Goal: Book appointment/travel/reservation

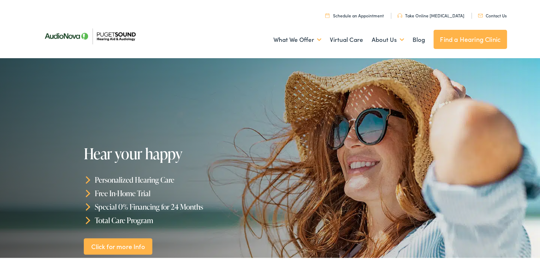
click at [455, 13] on link "Contact Us" at bounding box center [492, 14] width 29 height 6
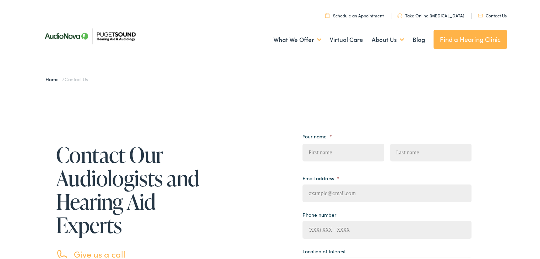
click at [337, 152] on input "First" at bounding box center [343, 151] width 81 height 18
type input "Tom"
type input "Brown"
type input "tb4steeler@msn.com"
type input "(253) 951-9012"
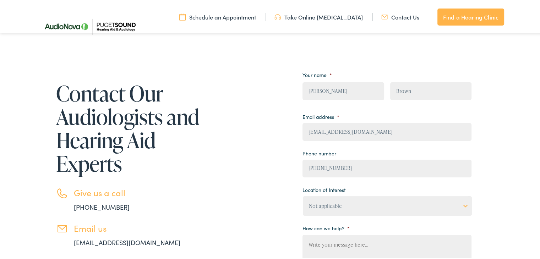
scroll to position [142, 0]
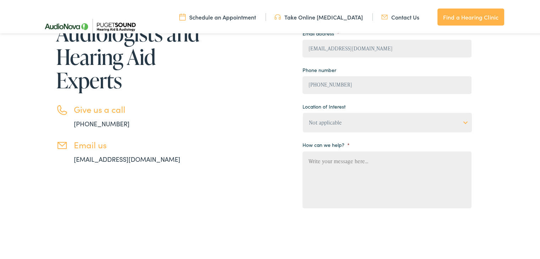
click at [341, 119] on select "Not applicable Audiology & Hearing Clinic, Paris Blount Hearing & Speech, Maryv…" at bounding box center [387, 122] width 169 height 20
click at [303, 112] on select "Not applicable Audiology & Hearing Clinic, Paris Blount Hearing & Speech, Maryv…" at bounding box center [387, 122] width 169 height 20
click at [350, 164] on textarea "How can we help? *" at bounding box center [387, 178] width 169 height 57
click at [350, 165] on textarea "Hi, I called you" at bounding box center [387, 178] width 169 height 57
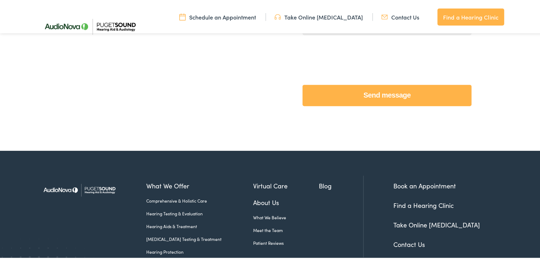
scroll to position [320, 0]
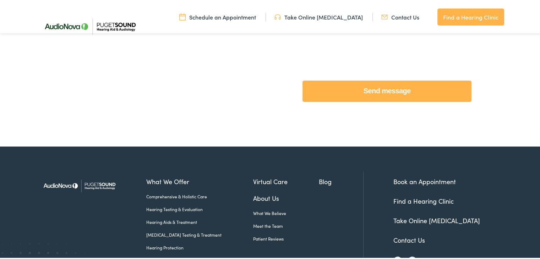
type textarea "Hi, I called you [DATE] morning to make an appointment to maintenance ear was o…"
click at [383, 92] on input "Send message" at bounding box center [387, 89] width 169 height 21
click at [384, 92] on input "Send message" at bounding box center [387, 89] width 169 height 21
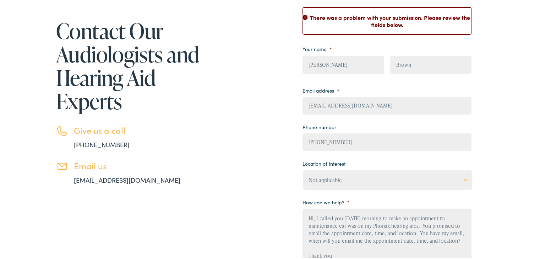
scroll to position [142, 0]
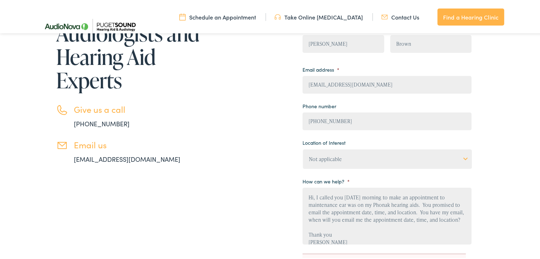
click at [462, 157] on select "Not applicable Audiology & Hearing Clinic, Paris Blount Hearing & Speech, Maryv…" at bounding box center [387, 158] width 169 height 20
click at [501, 130] on div "Contact Our Audiologists and Hearing Aid Experts Give us a call 888-480-2052 Em…" at bounding box center [272, 164] width 469 height 371
click at [463, 160] on select "Not applicable Audiology & Hearing Clinic, Paris Blount Hearing & Speech, Maryv…" at bounding box center [387, 158] width 169 height 20
select select "Blount Hearing & Speech, Maryville"
click at [303, 148] on select "Not applicable Audiology & Hearing Clinic, Paris Blount Hearing & Speech, Maryv…" at bounding box center [387, 158] width 169 height 20
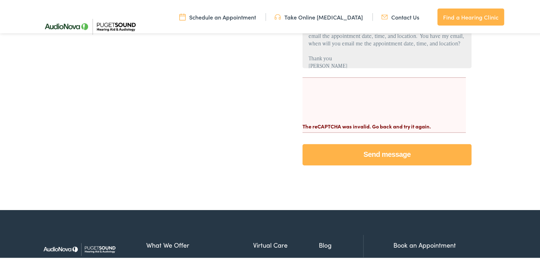
scroll to position [320, 0]
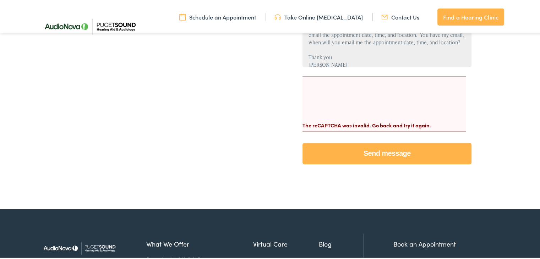
click at [372, 151] on input "Send message" at bounding box center [387, 152] width 169 height 21
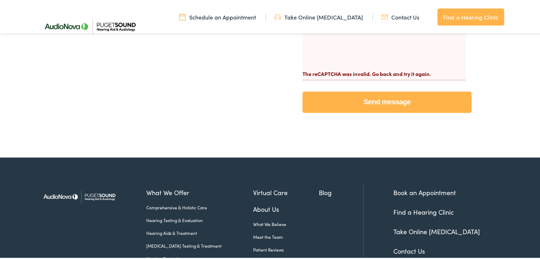
scroll to position [301, 0]
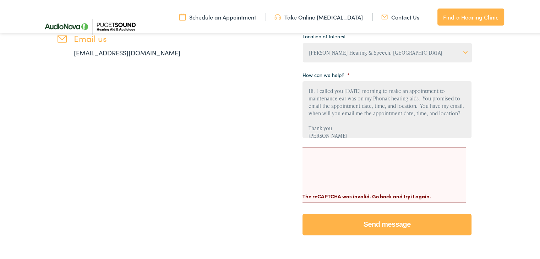
drag, startPoint x: 340, startPoint y: 128, endPoint x: 277, endPoint y: 53, distance: 97.8
click at [277, 53] on div "Contact Our Audiologists and Hearing Aid Experts Give us a call [PHONE_NUMBER] …" at bounding box center [254, 57] width 433 height 371
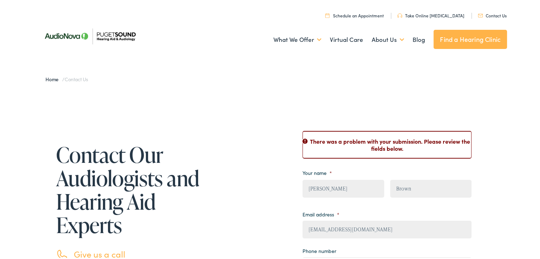
click at [66, 34] on img at bounding box center [89, 35] width 103 height 36
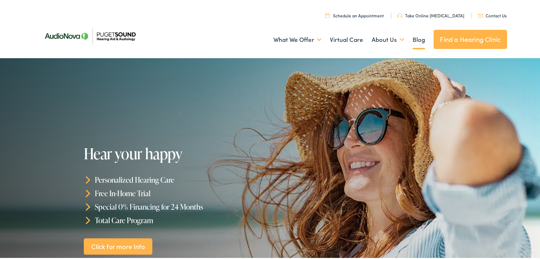
click at [416, 38] on link "Blog" at bounding box center [419, 38] width 12 height 26
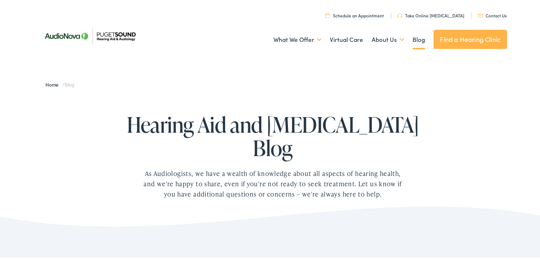
click at [497, 15] on link "Contact Us" at bounding box center [492, 14] width 29 height 6
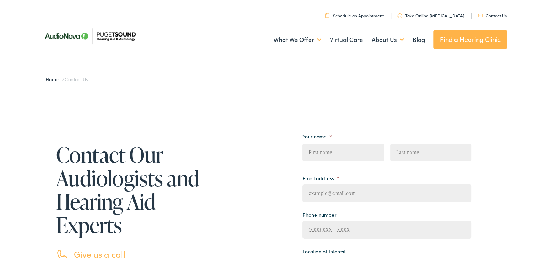
click at [346, 151] on input "First" at bounding box center [343, 151] width 81 height 18
type input "[PERSON_NAME]"
type input "Brown"
type input "[EMAIL_ADDRESS][DOMAIN_NAME]"
type input "[PHONE_NUMBER]"
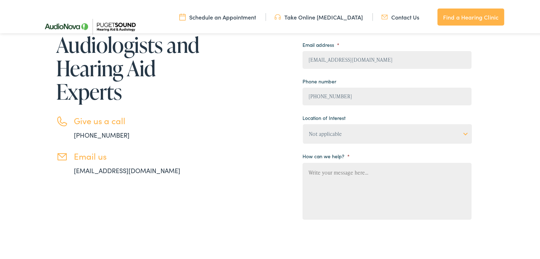
scroll to position [142, 0]
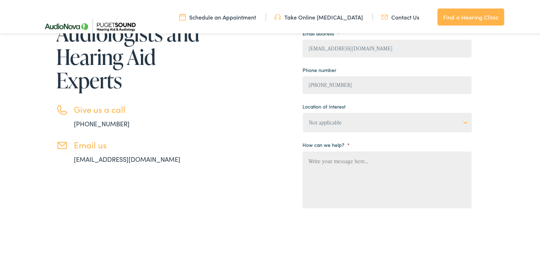
click at [381, 168] on textarea "How can we help? *" at bounding box center [387, 178] width 169 height 57
click at [459, 121] on select "Not applicable Audiology & Hearing Clinic, Paris Blount Hearing & Speech, Maryv…" at bounding box center [387, 122] width 169 height 20
select select "Puget Sound Hearing, Mountain Home"
click at [303, 112] on select "Not applicable Audiology & Hearing Clinic, Paris Blount Hearing & Speech, Maryv…" at bounding box center [387, 122] width 169 height 20
click at [375, 161] on textarea "How can we help? *" at bounding box center [387, 178] width 169 height 57
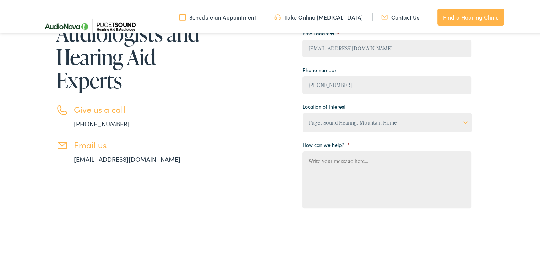
paste textarea "Hi, I called you [DATE] morning to make an appointment to maintenance ear was o…"
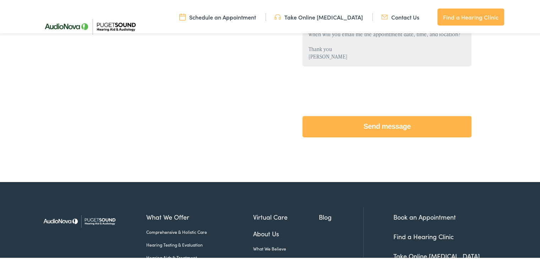
scroll to position [320, 0]
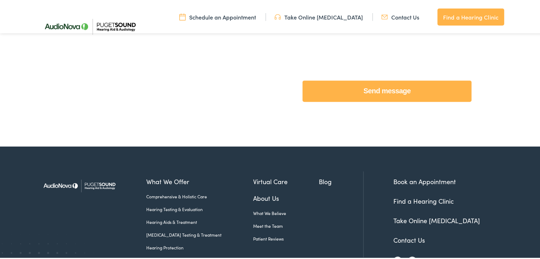
type textarea "Hi, I called you [DATE] morning to make an appointment to maintenance ear was o…"
click at [374, 89] on input "Send message" at bounding box center [387, 89] width 169 height 21
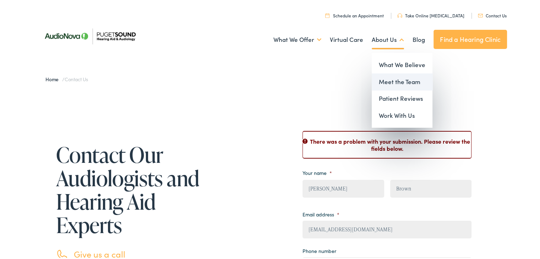
click at [394, 83] on link "Meet the Team" at bounding box center [402, 80] width 61 height 17
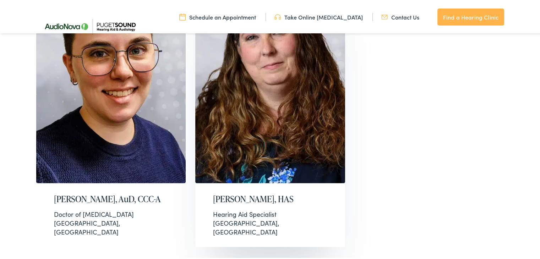
scroll to position [1421, 0]
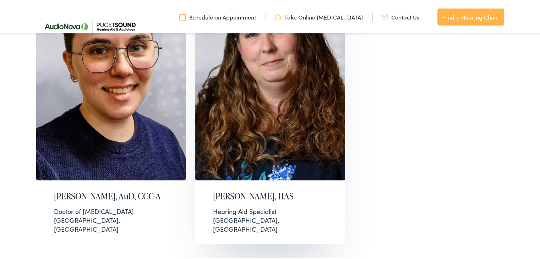
click at [265, 142] on img at bounding box center [270, 75] width 150 height 210
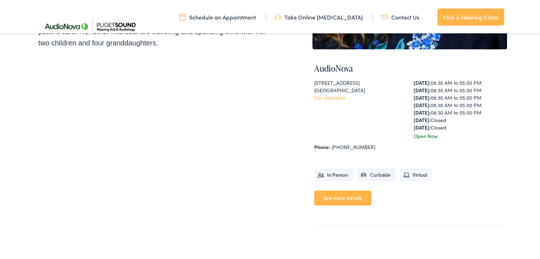
scroll to position [320, 0]
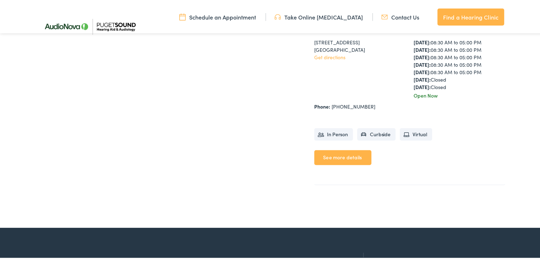
click at [339, 155] on link "See more details" at bounding box center [342, 156] width 57 height 15
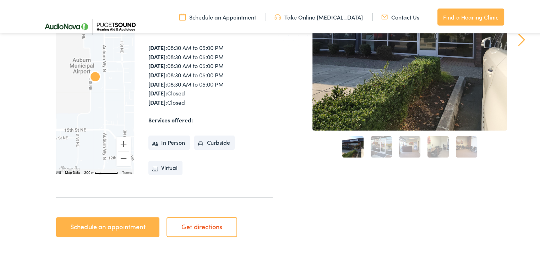
scroll to position [178, 0]
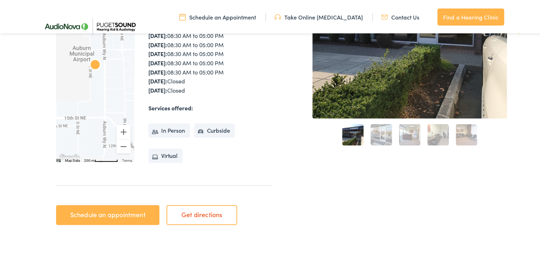
click at [108, 214] on link "Schedule an appointment" at bounding box center [107, 214] width 103 height 20
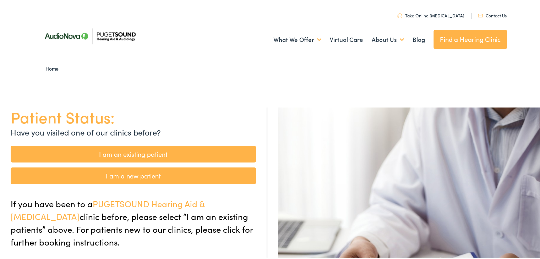
click at [133, 154] on link "I am an existing patient" at bounding box center [133, 153] width 245 height 17
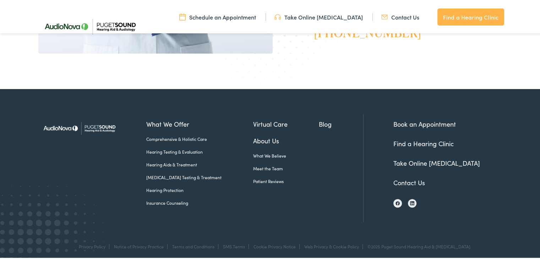
scroll to position [249, 0]
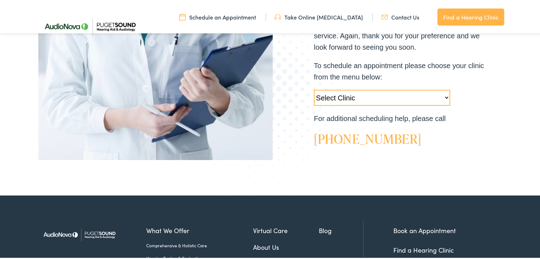
click at [414, 95] on select "Select Clinic [GEOGRAPHIC_DATA]-[GEOGRAPHIC_DATA]-AudioNova [STREET_ADDRESS]-Au…" at bounding box center [382, 96] width 136 height 16
select select "[URL][DOMAIN_NAME]"
click at [314, 88] on select "Select Clinic [GEOGRAPHIC_DATA]-[GEOGRAPHIC_DATA]-AudioNova [STREET_ADDRESS]-Au…" at bounding box center [382, 96] width 136 height 16
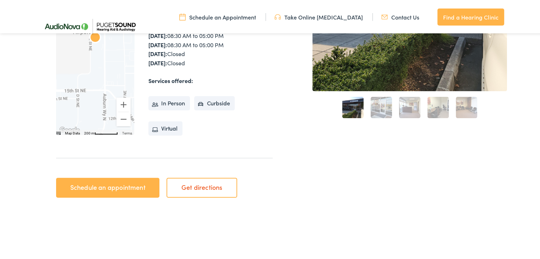
scroll to position [213, 0]
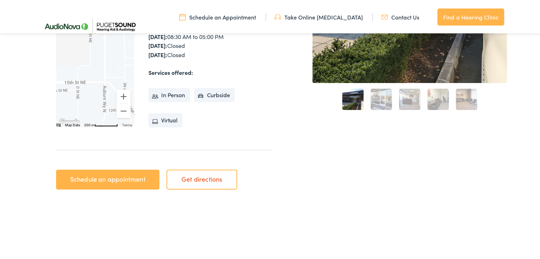
click at [119, 179] on link "Schedule an appointment" at bounding box center [107, 178] width 103 height 20
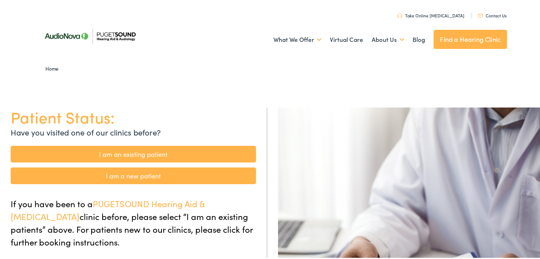
click at [121, 152] on link "I am an existing patient" at bounding box center [133, 153] width 245 height 17
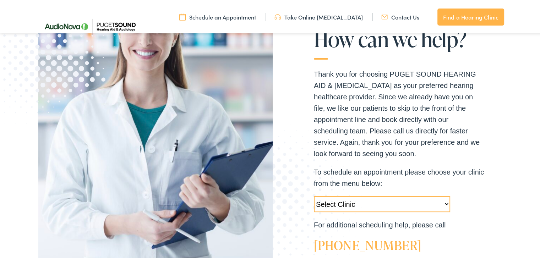
scroll to position [249, 0]
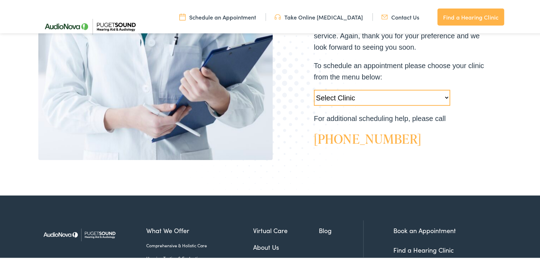
click at [444, 97] on select "Select Clinic [GEOGRAPHIC_DATA]-[GEOGRAPHIC_DATA]-AudioNova [STREET_ADDRESS]-Au…" at bounding box center [382, 96] width 136 height 16
select select "https://pshearing.alpacaaudiology.com/locations/auburn-wa/"
click at [314, 88] on select "Select Clinic Tukwila-WA-AudioNova 14900 Interurban Ave S #185 Tacoma-WA-AudioN…" at bounding box center [382, 96] width 136 height 16
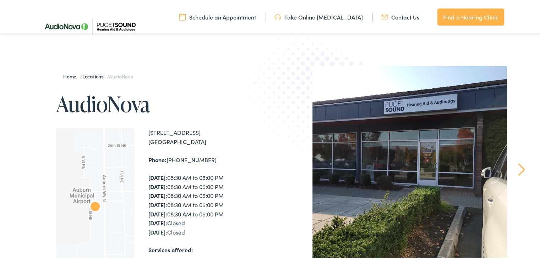
scroll to position [213, 0]
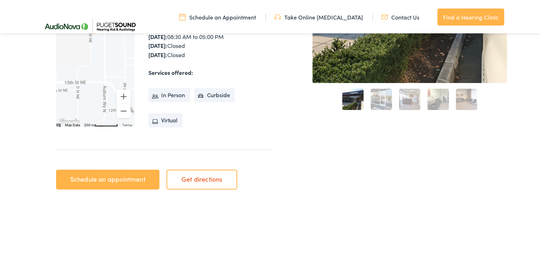
click at [161, 94] on li "In Person" at bounding box center [169, 94] width 42 height 14
click at [205, 94] on li "Curbside" at bounding box center [214, 94] width 41 height 14
click at [123, 184] on link "Schedule an appointment" at bounding box center [107, 178] width 103 height 20
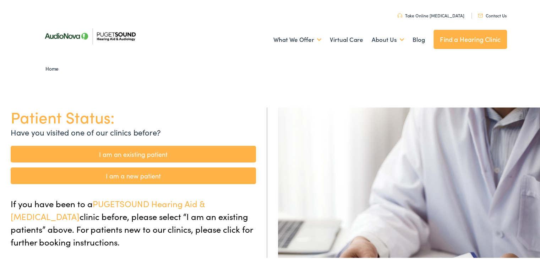
click at [124, 152] on link "I am an existing patient" at bounding box center [133, 153] width 245 height 17
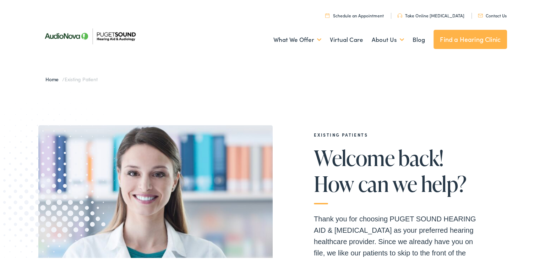
click at [494, 14] on link "Contact Us" at bounding box center [492, 14] width 29 height 6
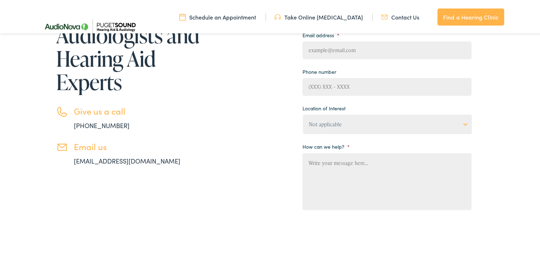
scroll to position [142, 0]
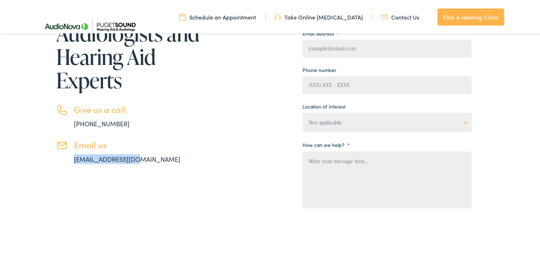
drag, startPoint x: 138, startPoint y: 161, endPoint x: 61, endPoint y: 163, distance: 77.5
click at [61, 163] on div "Contact Our Audiologists and Hearing Aid Experts Give us a call [PHONE_NUMBER] …" at bounding box center [119, 133] width 163 height 308
copy link "[EMAIL_ADDRESS][DOMAIN_NAME]"
